Goal: Find specific page/section: Find specific page/section

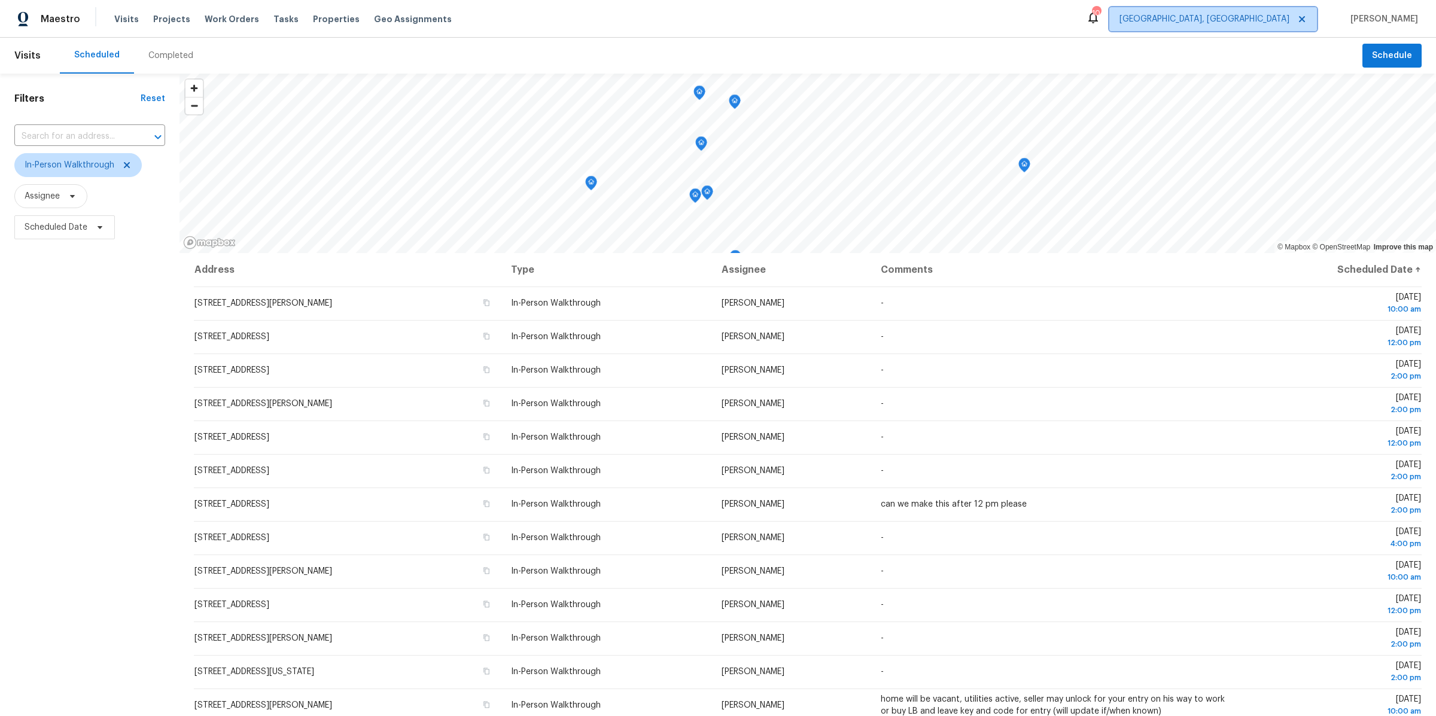
click at [1290, 20] on span "[GEOGRAPHIC_DATA], [GEOGRAPHIC_DATA]" at bounding box center [1205, 19] width 170 height 12
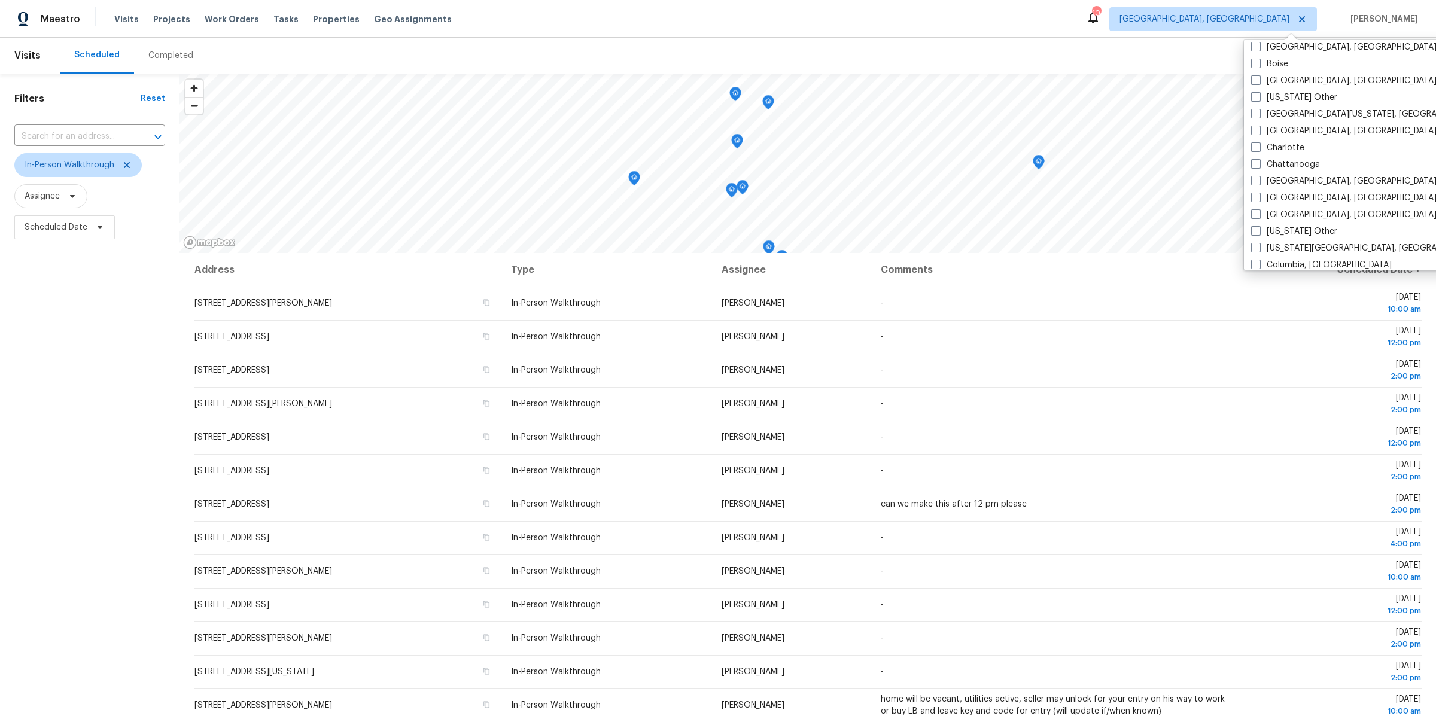
scroll to position [175, 0]
click at [1256, 209] on span at bounding box center [1257, 213] width 10 height 10
click at [1256, 209] on input "[GEOGRAPHIC_DATA], [GEOGRAPHIC_DATA]" at bounding box center [1256, 212] width 8 height 8
checkbox input "true"
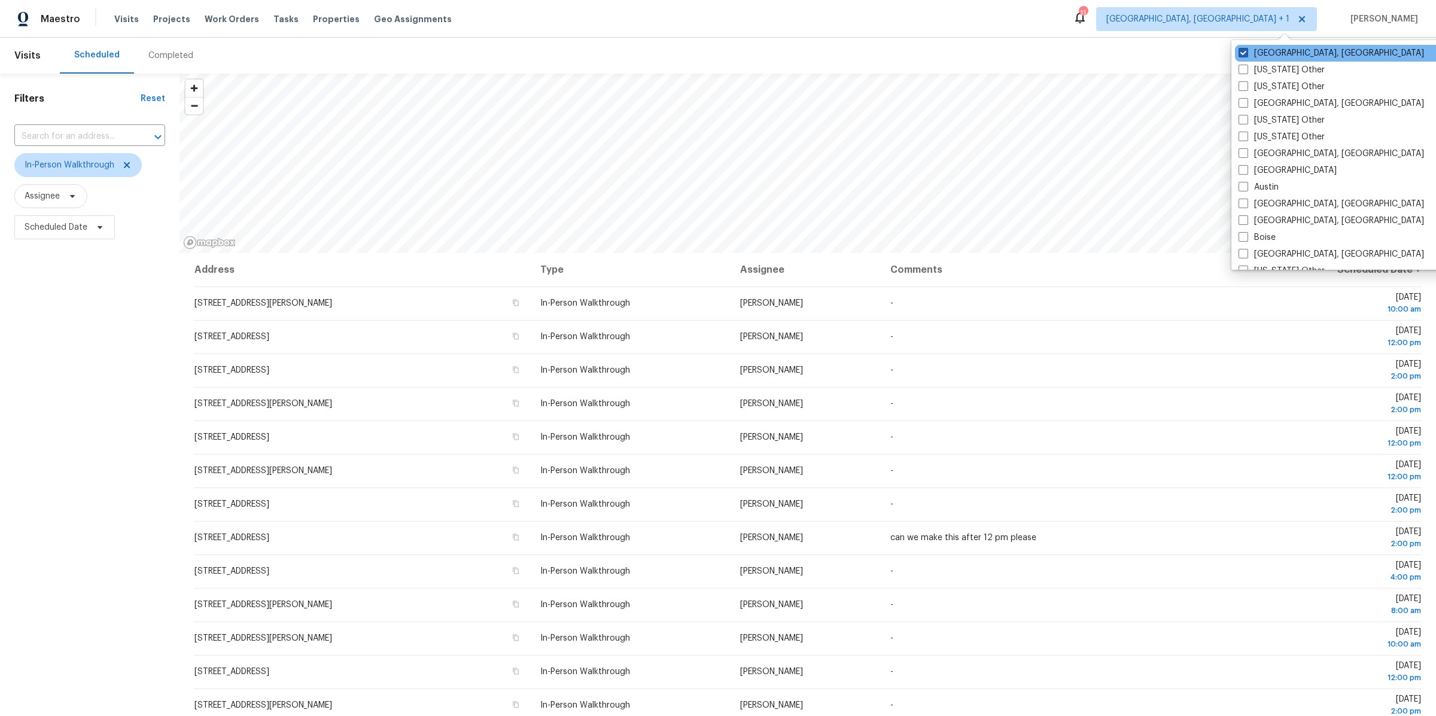
click at [1243, 49] on span at bounding box center [1244, 53] width 10 height 10
click at [1243, 49] on input "[GEOGRAPHIC_DATA], [GEOGRAPHIC_DATA]" at bounding box center [1243, 51] width 8 height 8
checkbox input "false"
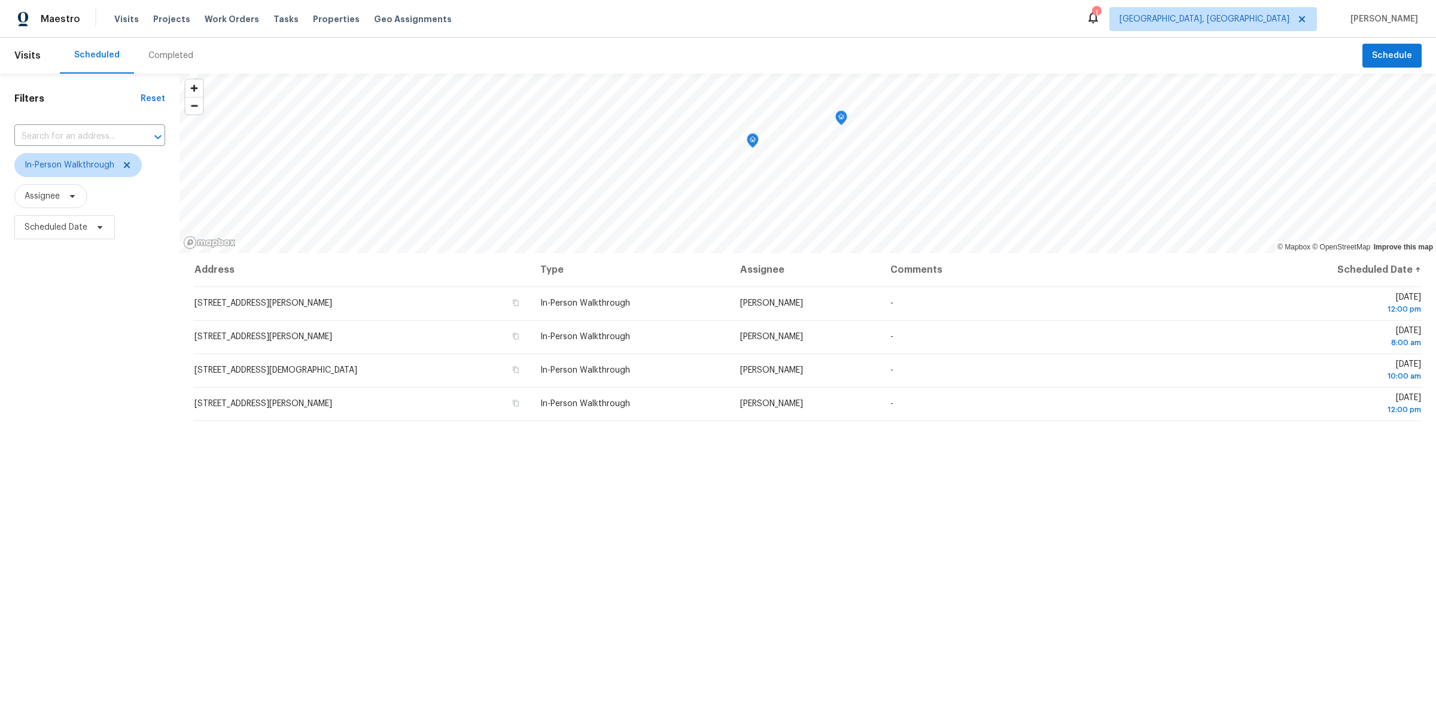
click at [1108, 31] on div "Maestro Visits Projects Work Orders Tasks Properties Geo Assignments 1 [GEOGRAP…" at bounding box center [718, 19] width 1436 height 38
click at [256, 536] on div "Address Type Assignee Comments Scheduled Date ↑ [STREET_ADDRESS][PERSON_NAME] I…" at bounding box center [808, 539] width 1257 height 573
